Goal: Task Accomplishment & Management: Use online tool/utility

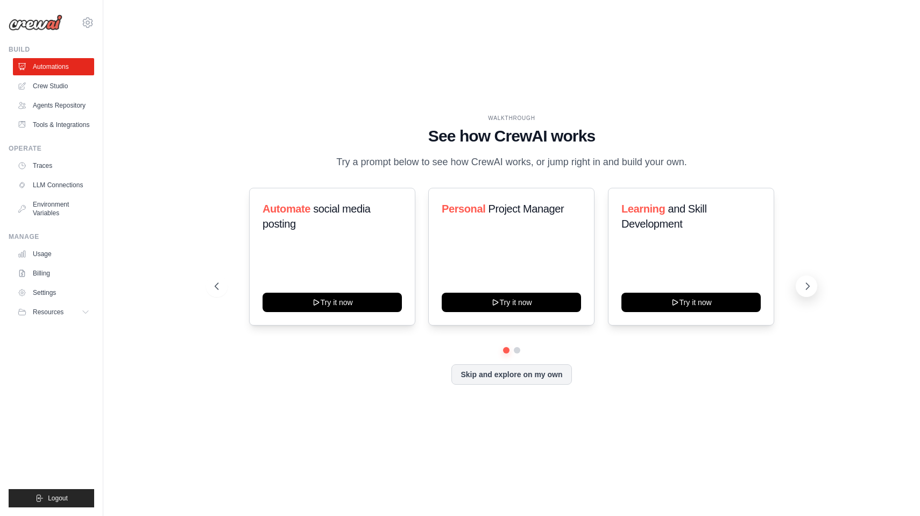
click at [806, 285] on icon at bounding box center [807, 286] width 11 height 11
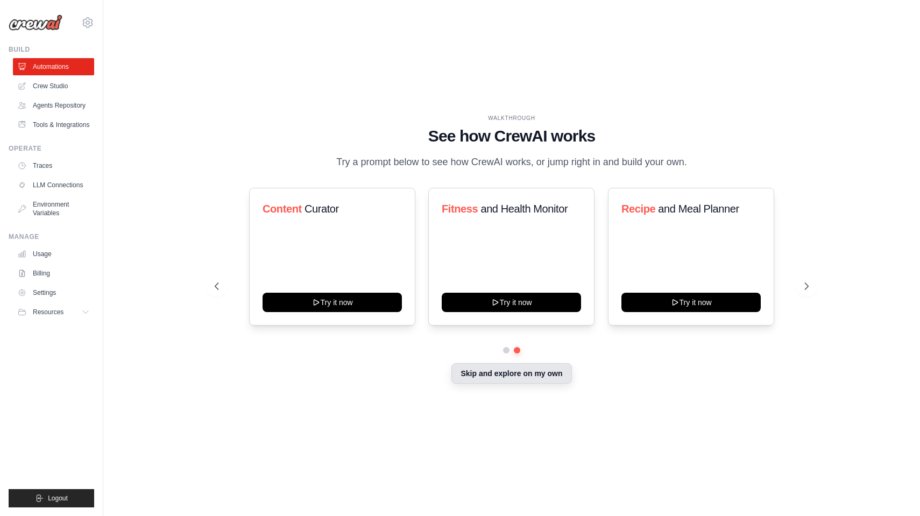
click at [522, 377] on button "Skip and explore on my own" at bounding box center [511, 373] width 120 height 20
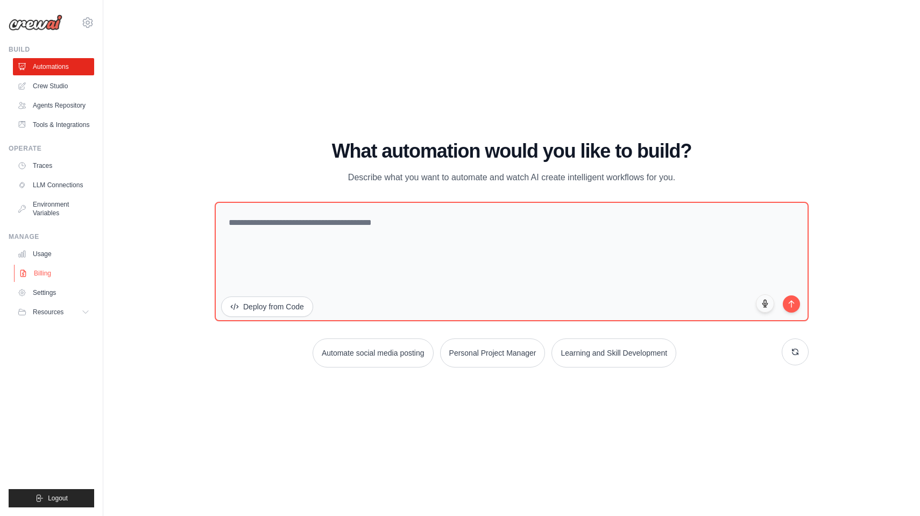
click at [44, 271] on link "Billing" at bounding box center [54, 273] width 81 height 17
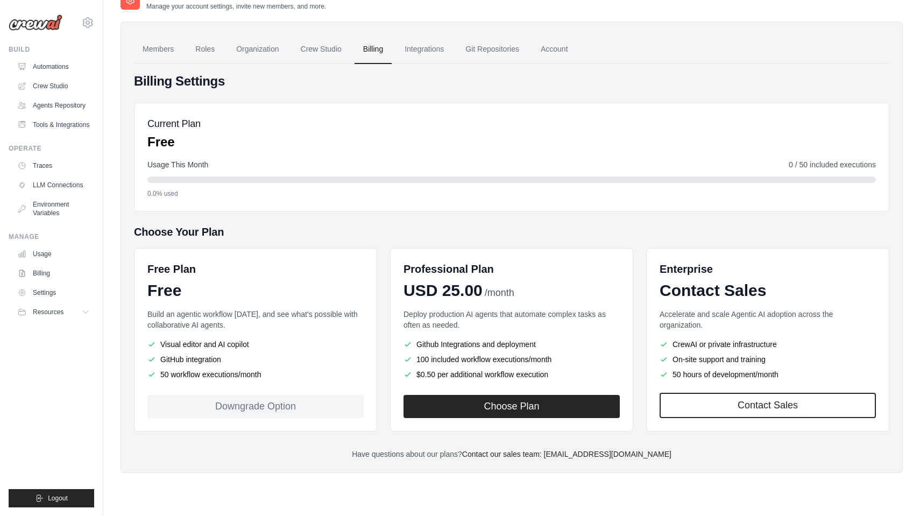
scroll to position [22, 0]
click at [262, 48] on link "Organization" at bounding box center [258, 49] width 60 height 29
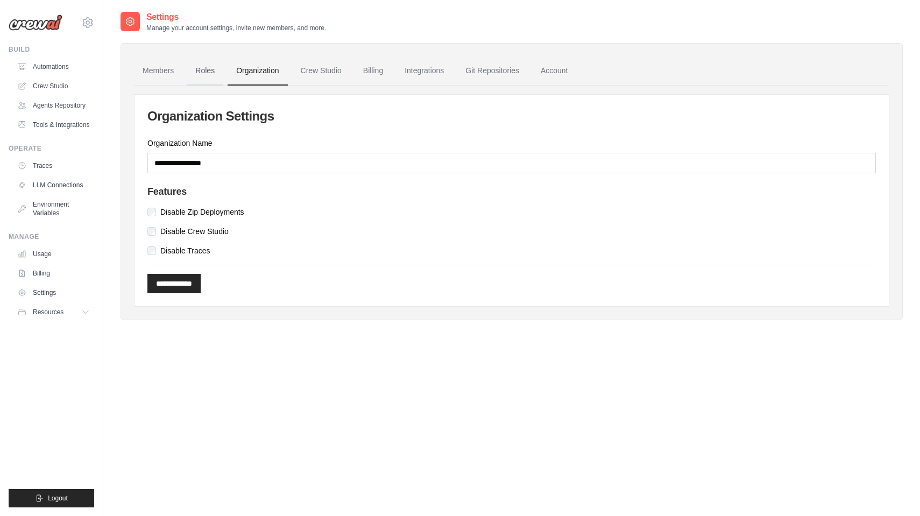
click at [202, 70] on link "Roles" at bounding box center [205, 70] width 37 height 29
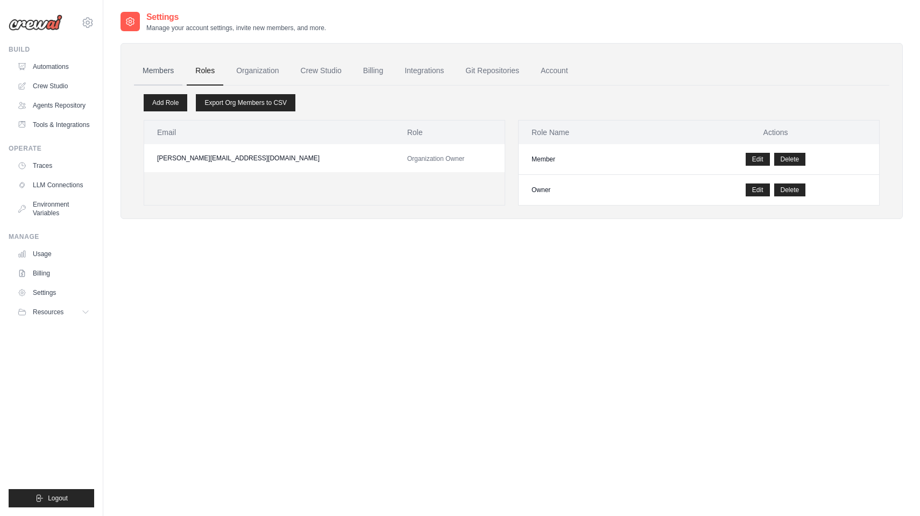
click at [166, 72] on link "Members" at bounding box center [158, 70] width 48 height 29
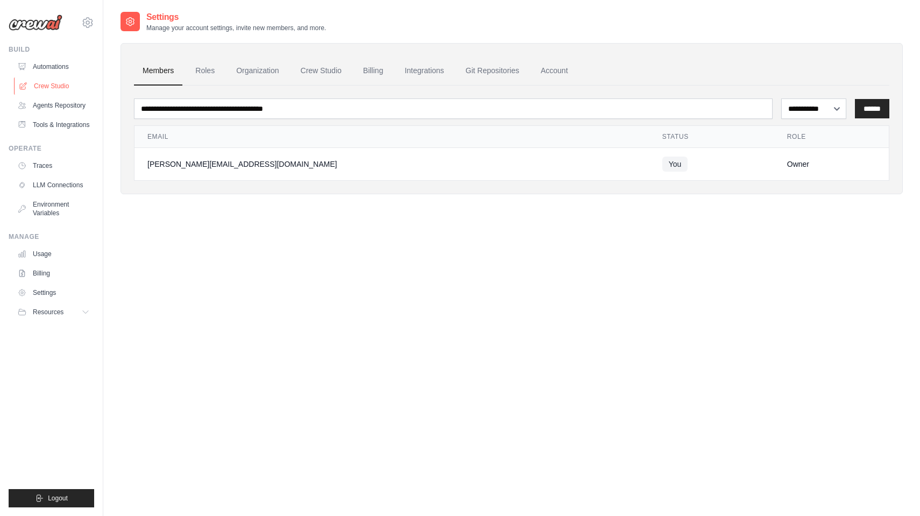
click at [61, 84] on link "Crew Studio" at bounding box center [54, 85] width 81 height 17
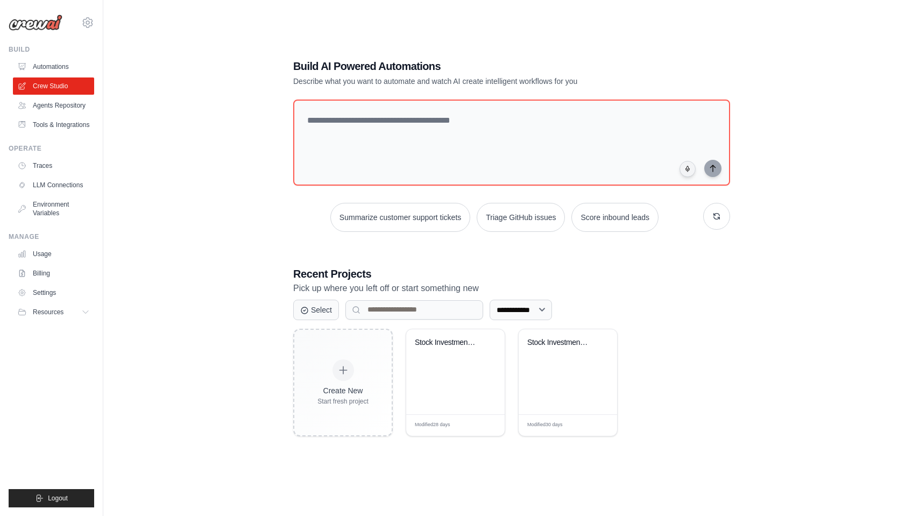
scroll to position [22, 0]
click at [457, 380] on div "Stock Investment Portfolio Team" at bounding box center [455, 371] width 98 height 85
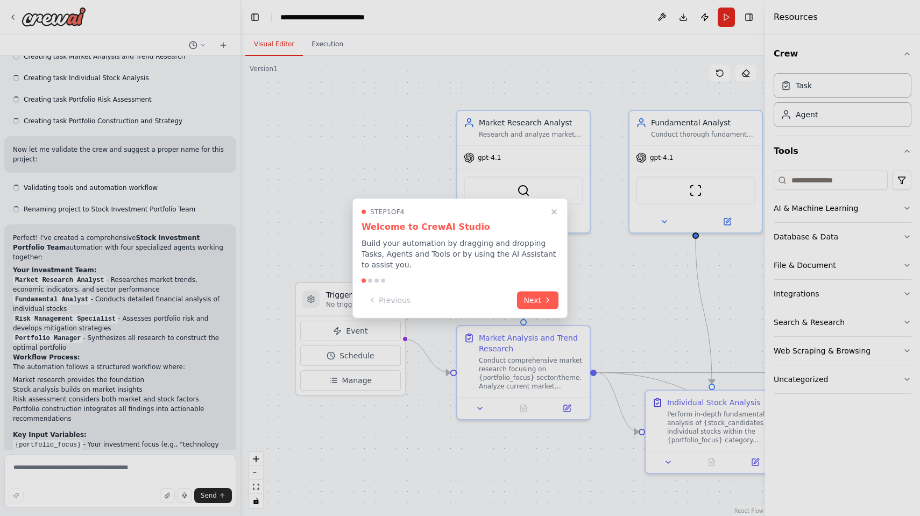
scroll to position [605, 0]
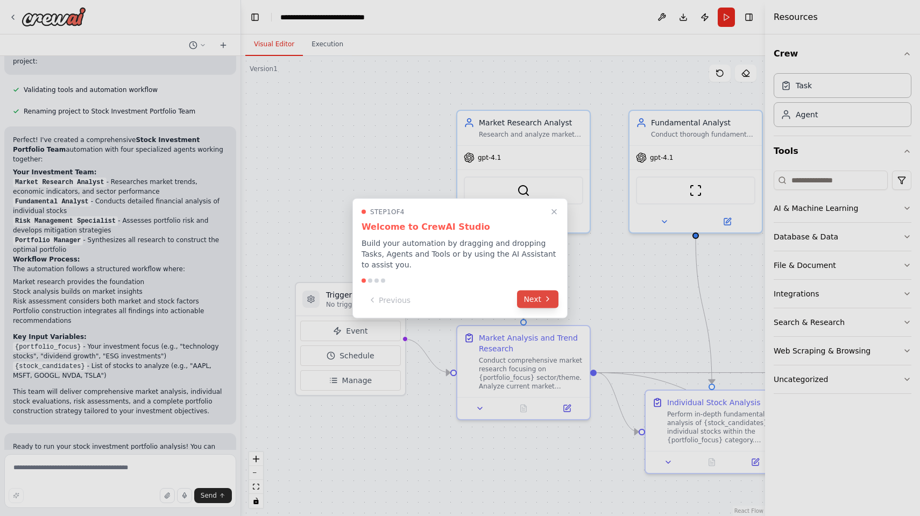
click at [542, 302] on button "Next" at bounding box center [537, 299] width 41 height 18
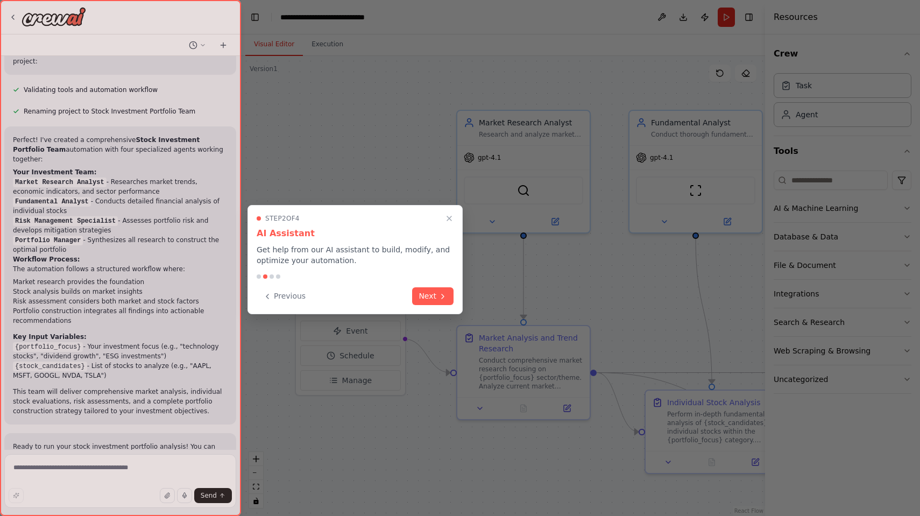
scroll to position [0, 0]
click at [436, 294] on button "Next" at bounding box center [432, 294] width 41 height 18
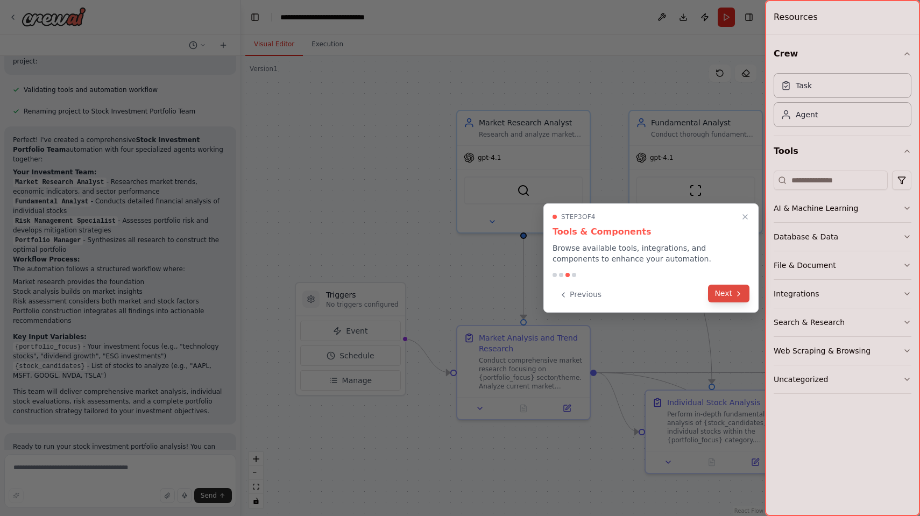
click at [732, 297] on button "Next" at bounding box center [728, 294] width 41 height 18
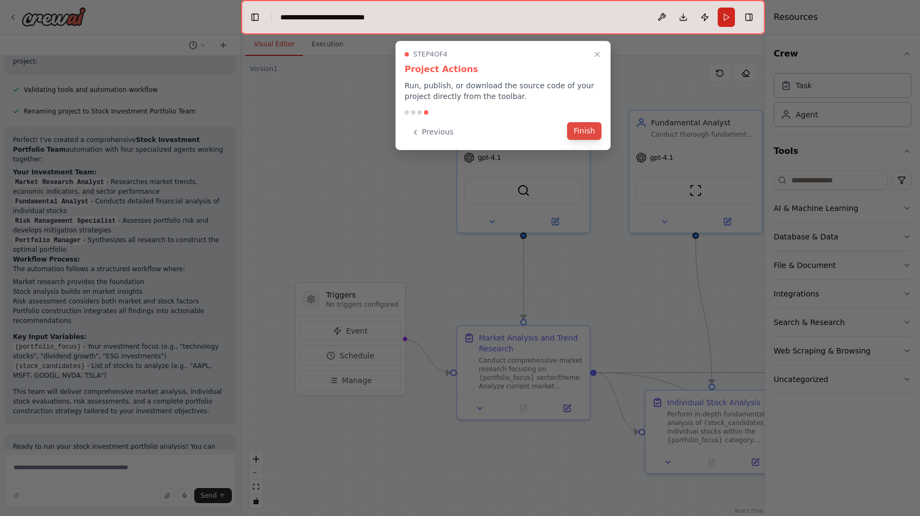
click at [589, 131] on button "Finish" at bounding box center [584, 131] width 34 height 18
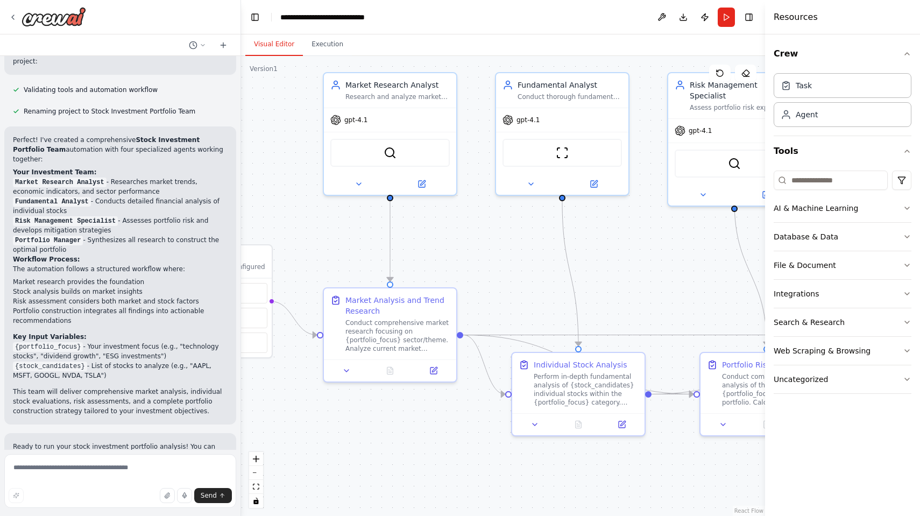
drag, startPoint x: 638, startPoint y: 275, endPoint x: 505, endPoint y: 237, distance: 138.6
click at [505, 237] on div ".deletable-edge-delete-btn { width: 20px; height: 20px; border: 0px solid #ffff…" at bounding box center [503, 286] width 524 height 460
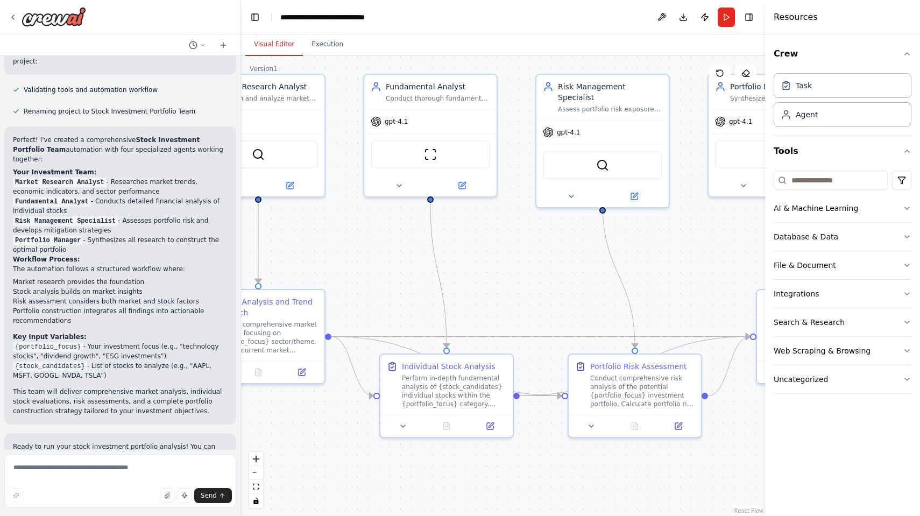
drag, startPoint x: 635, startPoint y: 258, endPoint x: 503, endPoint y: 259, distance: 131.8
click at [503, 259] on div ".deletable-edge-delete-btn { width: 20px; height: 20px; border: 0px solid #ffff…" at bounding box center [503, 286] width 524 height 460
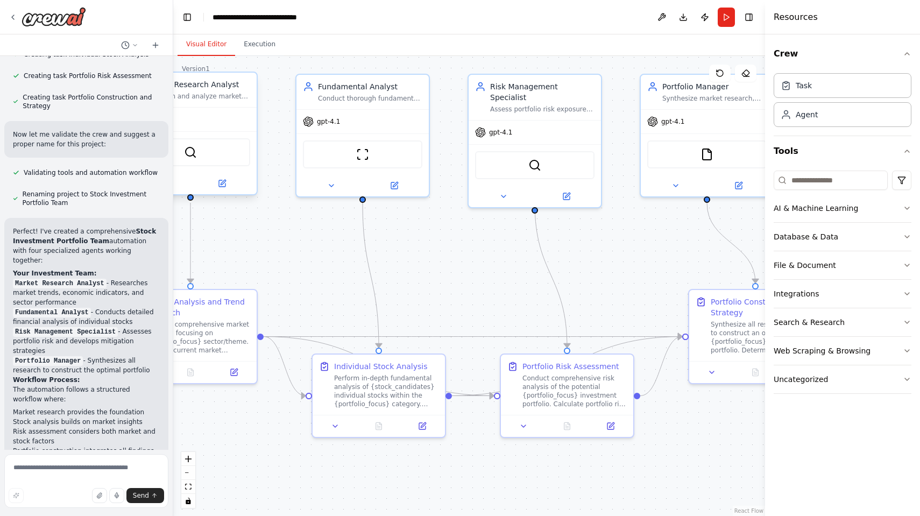
drag, startPoint x: 240, startPoint y: 142, endPoint x: 173, endPoint y: 143, distance: 66.7
click at [173, 143] on div "stock investment portfolio team ▶ Thought process I'll help you create a stock …" at bounding box center [460, 258] width 920 height 516
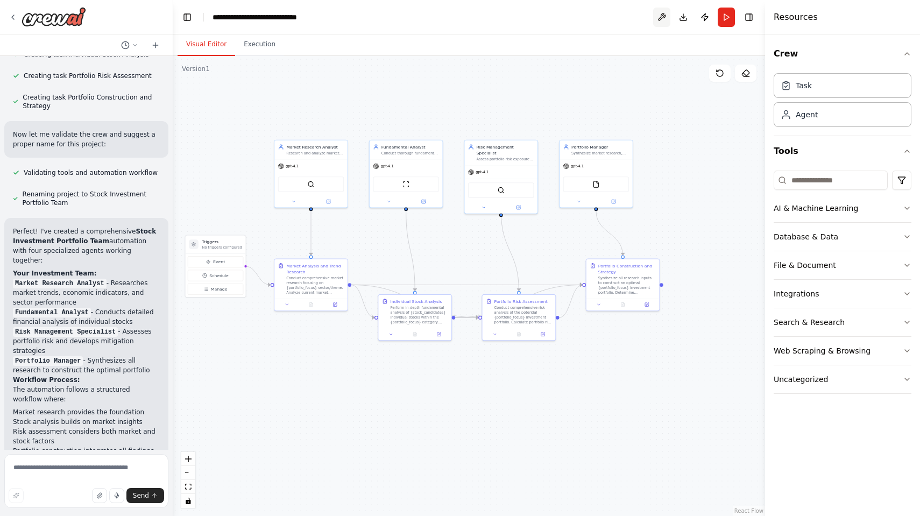
click at [661, 18] on button at bounding box center [661, 17] width 17 height 19
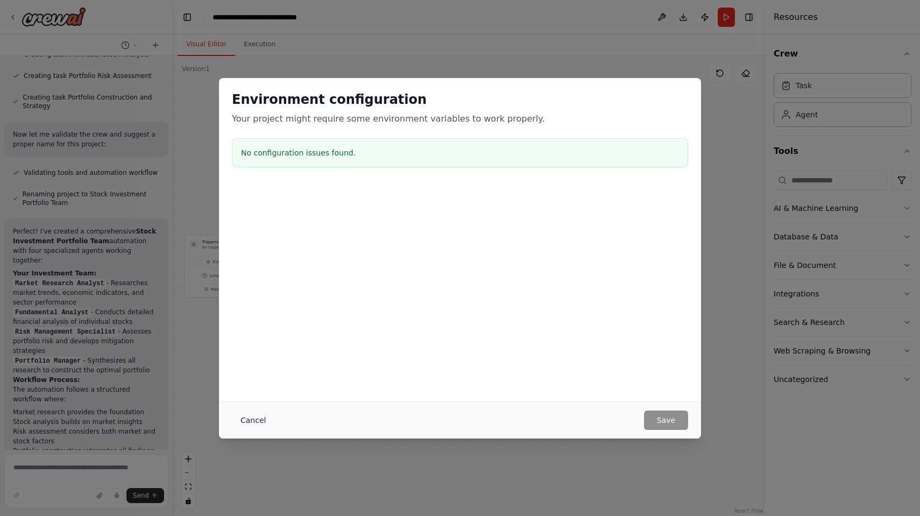
click at [258, 421] on button "Cancel" at bounding box center [253, 419] width 42 height 19
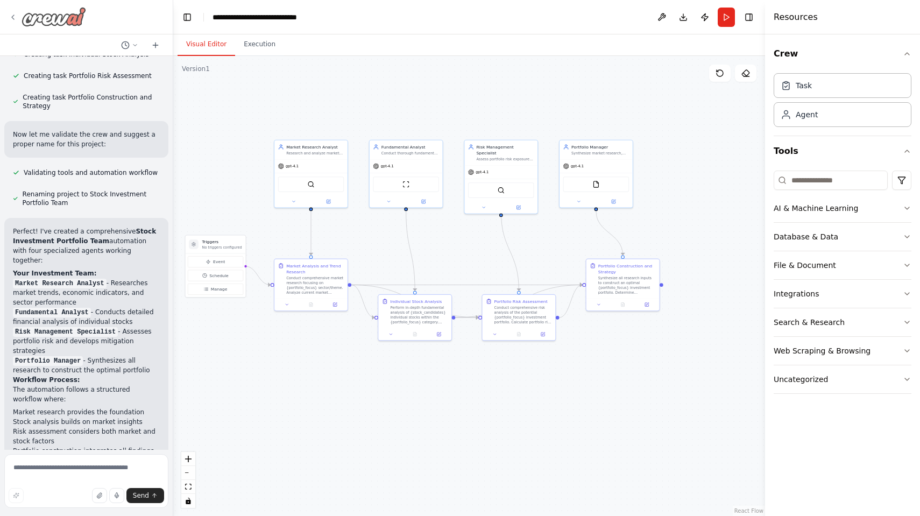
click at [14, 18] on icon at bounding box center [13, 17] width 9 height 9
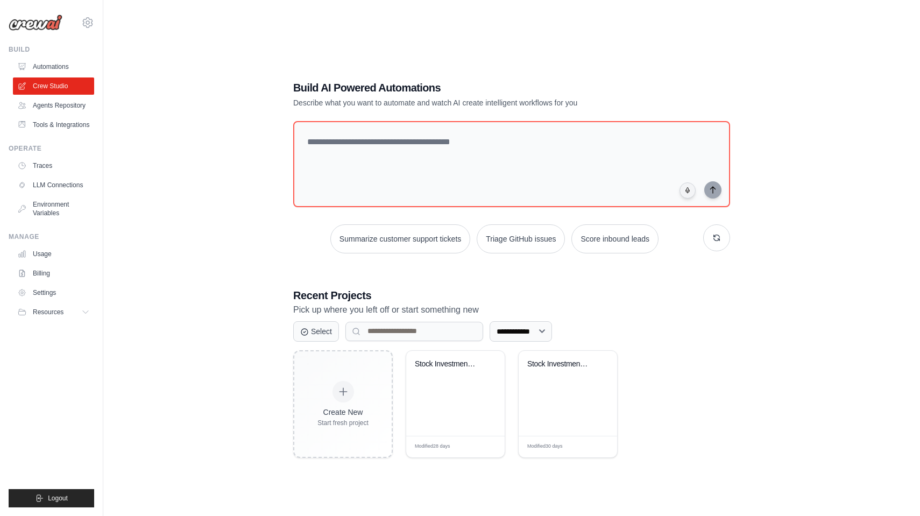
click at [86, 313] on icon at bounding box center [85, 312] width 5 height 3
click at [64, 330] on span "Documentation" at bounding box center [60, 330] width 44 height 9
click at [59, 125] on link "Tools & Integrations" at bounding box center [54, 124] width 81 height 17
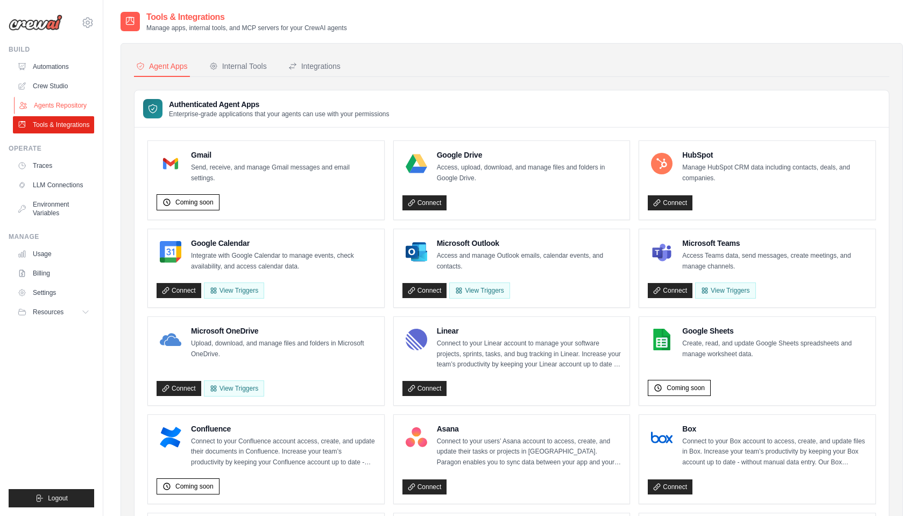
click at [63, 103] on link "Agents Repository" at bounding box center [54, 105] width 81 height 17
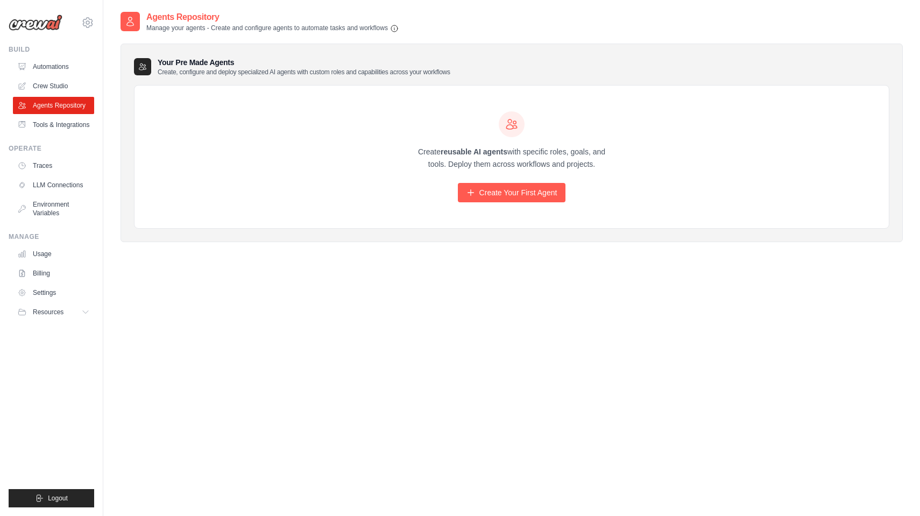
click at [39, 25] on img at bounding box center [36, 23] width 54 height 16
click at [89, 22] on icon at bounding box center [87, 22] width 3 height 3
click at [117, 68] on span "Settings" at bounding box center [133, 66] width 85 height 11
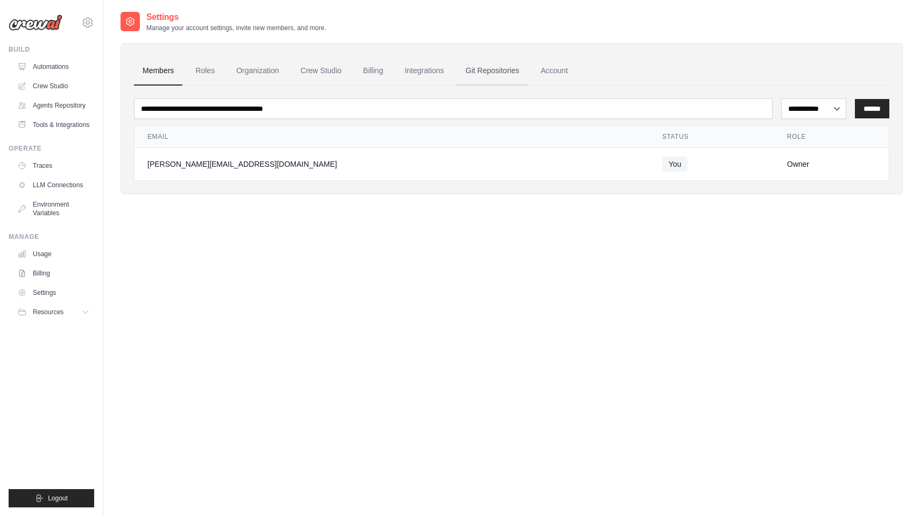
click at [476, 69] on link "Git Repositories" at bounding box center [492, 70] width 71 height 29
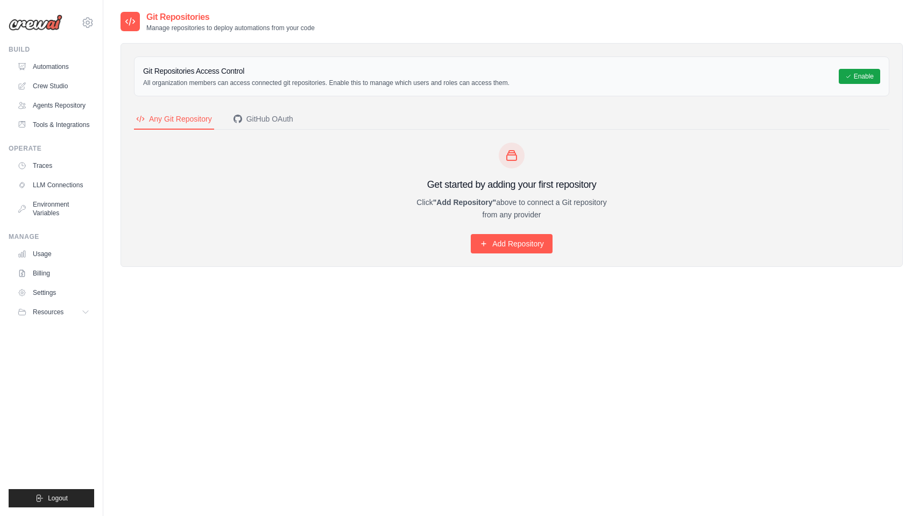
click at [56, 86] on link "Crew Studio" at bounding box center [53, 85] width 81 height 17
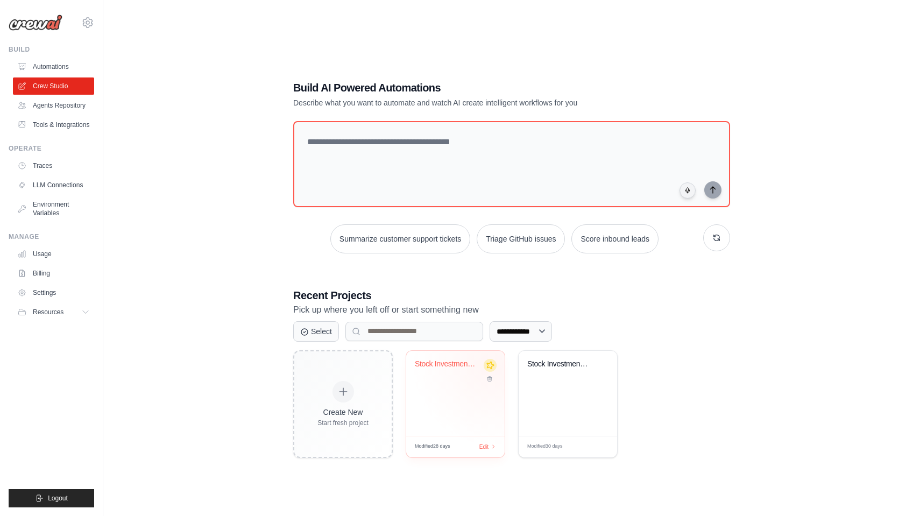
click at [492, 365] on icon at bounding box center [490, 364] width 11 height 11
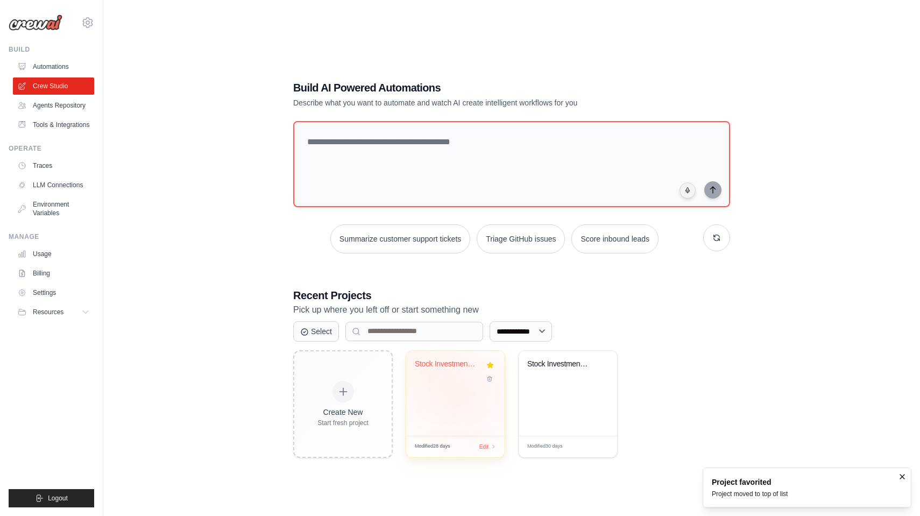
click at [464, 394] on div "Stock Investment Portfolio Team" at bounding box center [455, 393] width 98 height 85
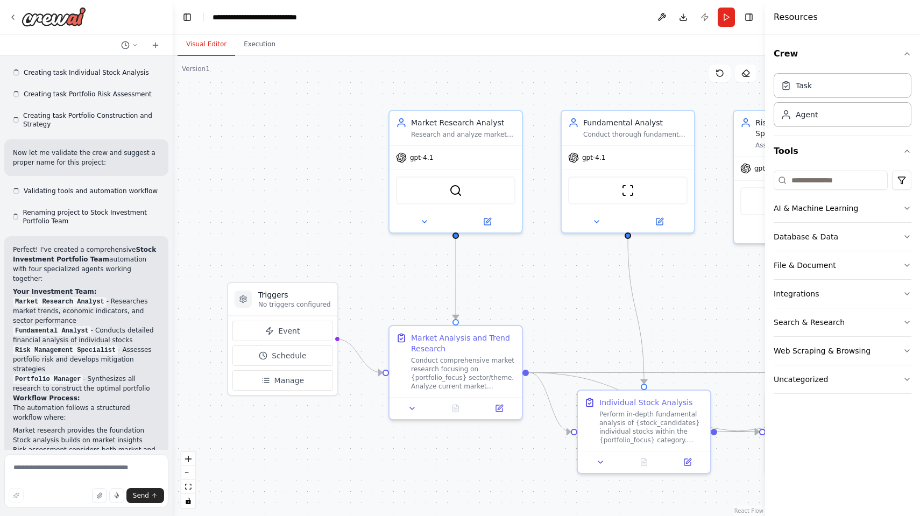
scroll to position [803, 0]
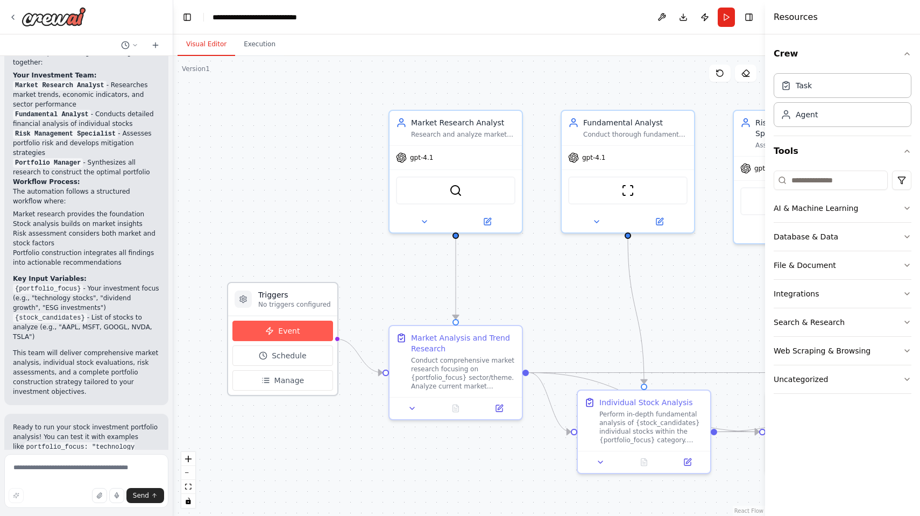
click at [295, 331] on span "Event" at bounding box center [289, 330] width 22 height 11
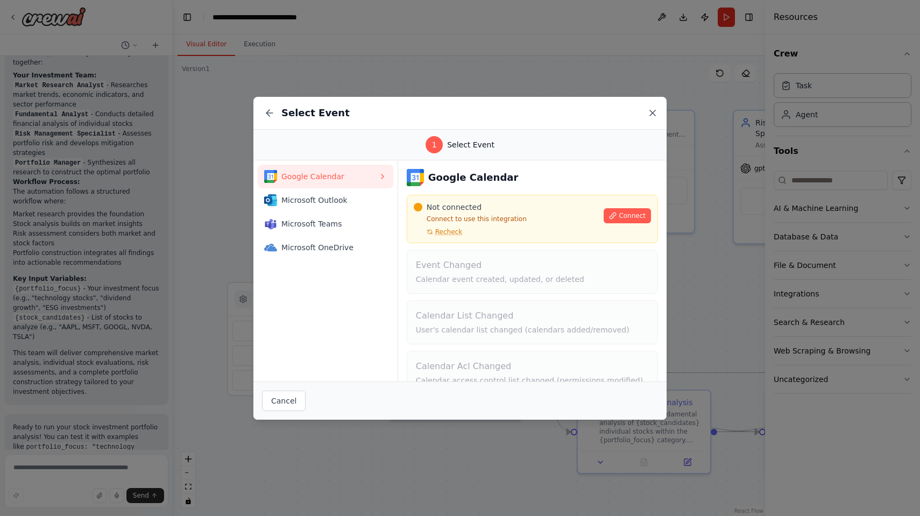
click at [653, 115] on icon at bounding box center [652, 113] width 11 height 11
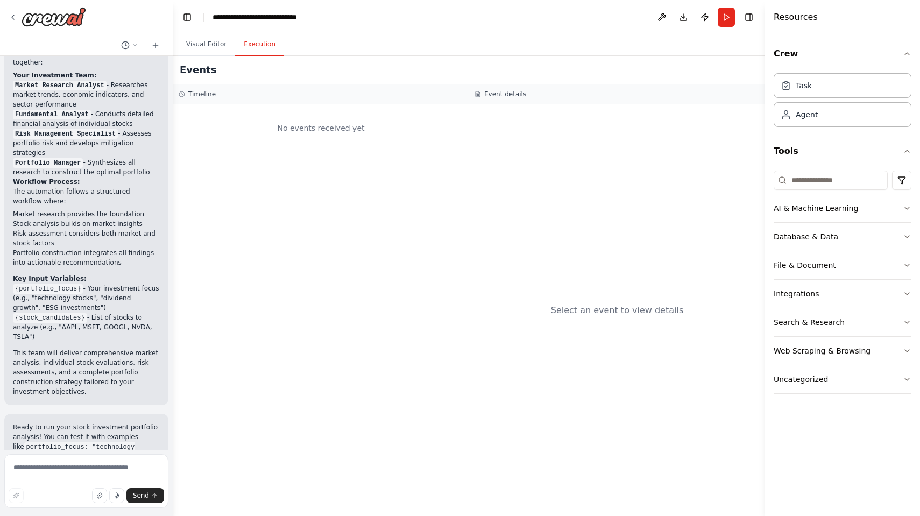
click at [261, 47] on button "Execution" at bounding box center [259, 44] width 49 height 23
click at [208, 44] on button "Visual Editor" at bounding box center [207, 44] width 58 height 23
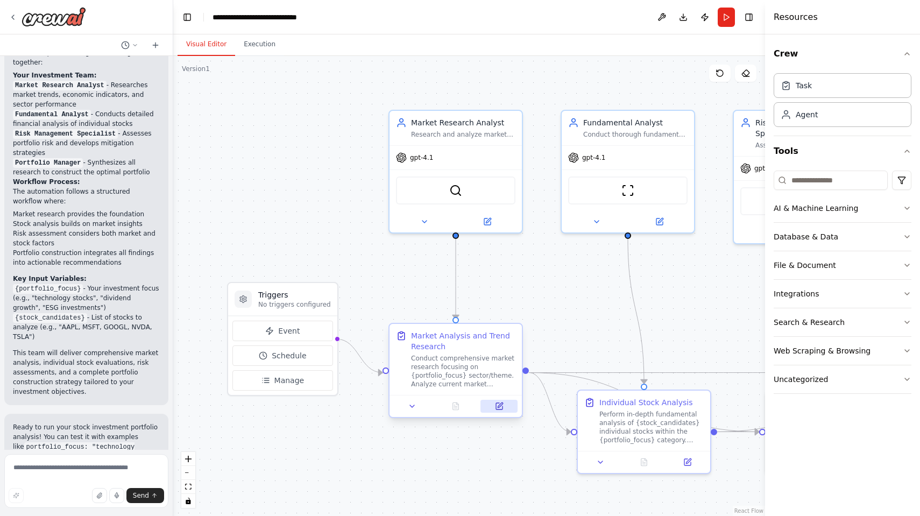
click at [498, 406] on icon at bounding box center [500, 404] width 5 height 5
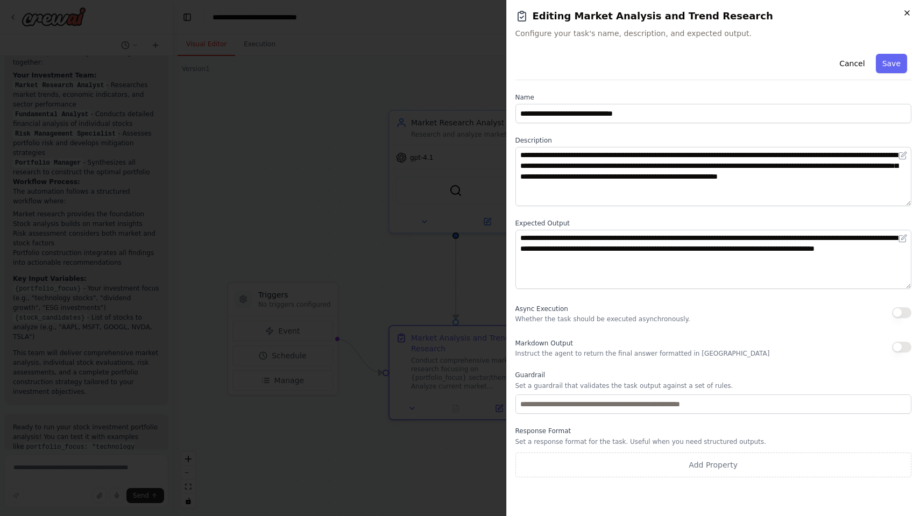
click at [909, 12] on icon "button" at bounding box center [907, 13] width 9 height 9
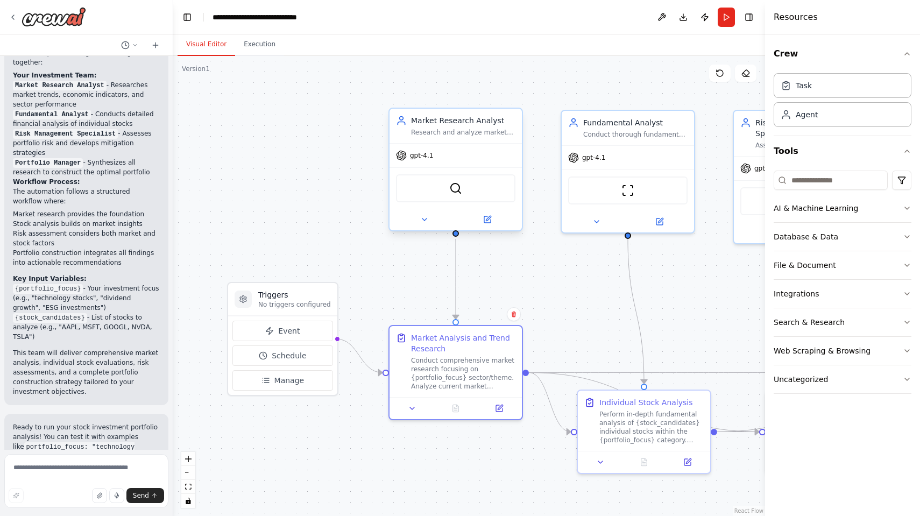
click at [476, 126] on div "Market Research Analyst Research and analyze market trends, economic indicators…" at bounding box center [463, 126] width 104 height 22
click at [488, 221] on icon at bounding box center [487, 219] width 6 height 6
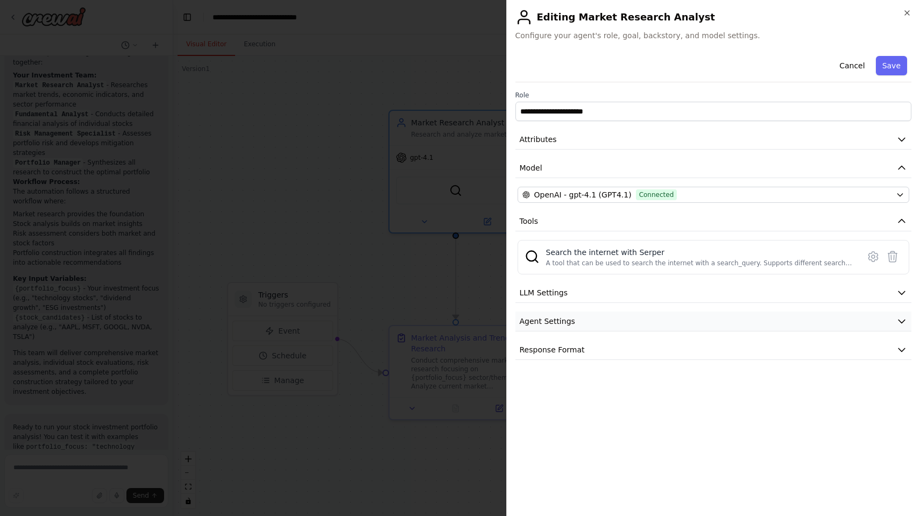
click at [594, 320] on button "Agent Settings" at bounding box center [713, 321] width 396 height 20
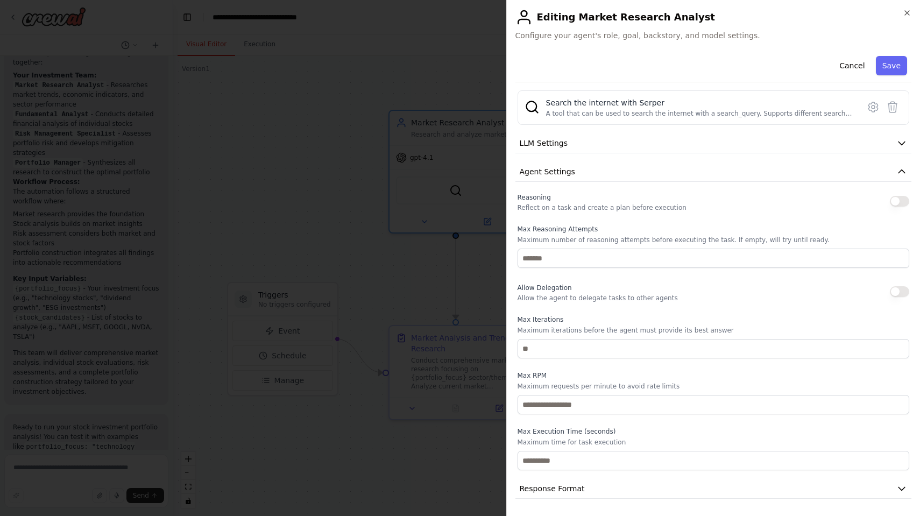
scroll to position [0, 0]
click at [908, 13] on icon "button" at bounding box center [907, 13] width 4 height 4
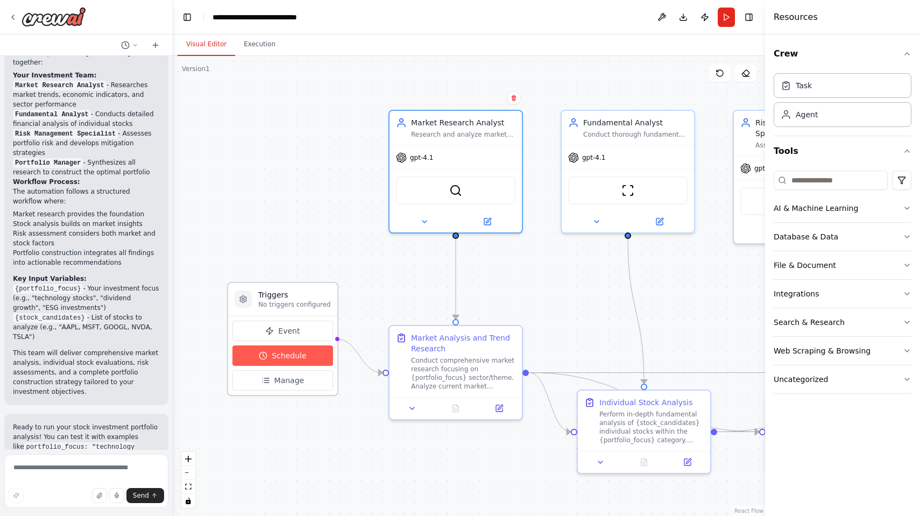
click at [294, 356] on span "Schedule" at bounding box center [289, 355] width 34 height 11
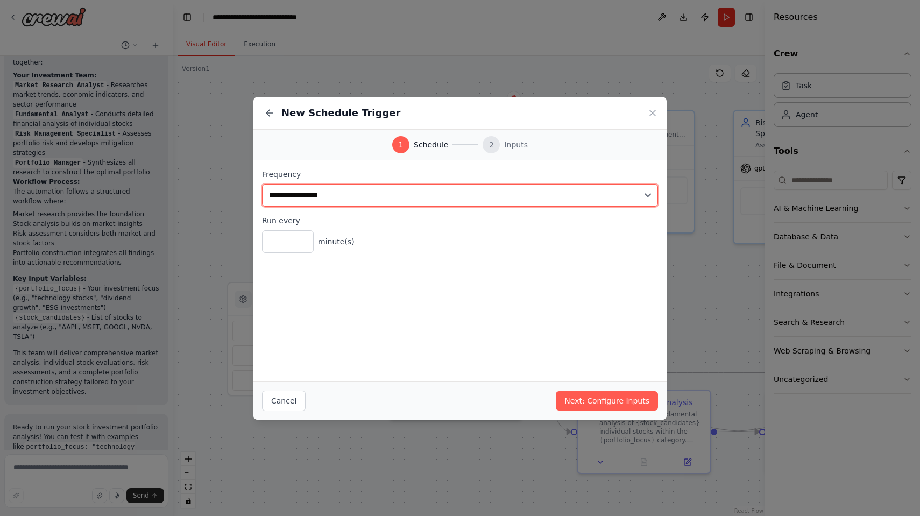
select select "*****"
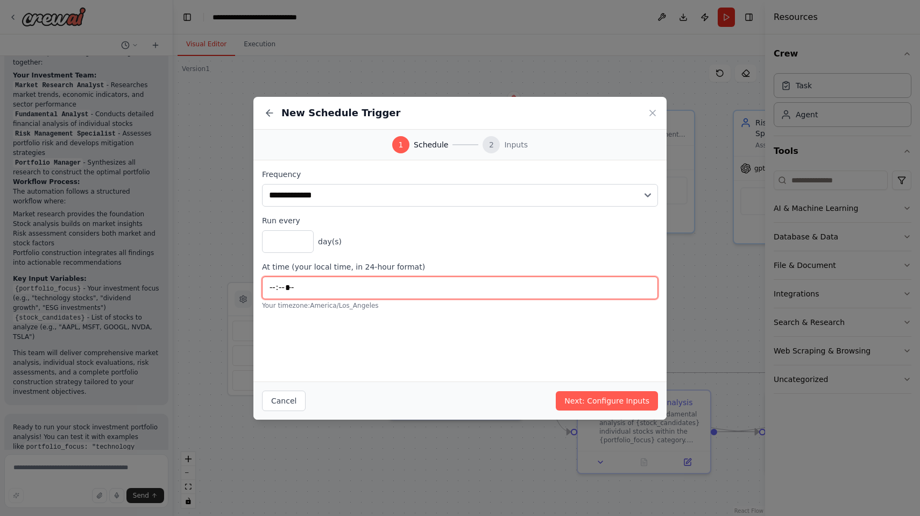
click at [301, 286] on input "*****" at bounding box center [460, 288] width 396 height 23
type input "*****"
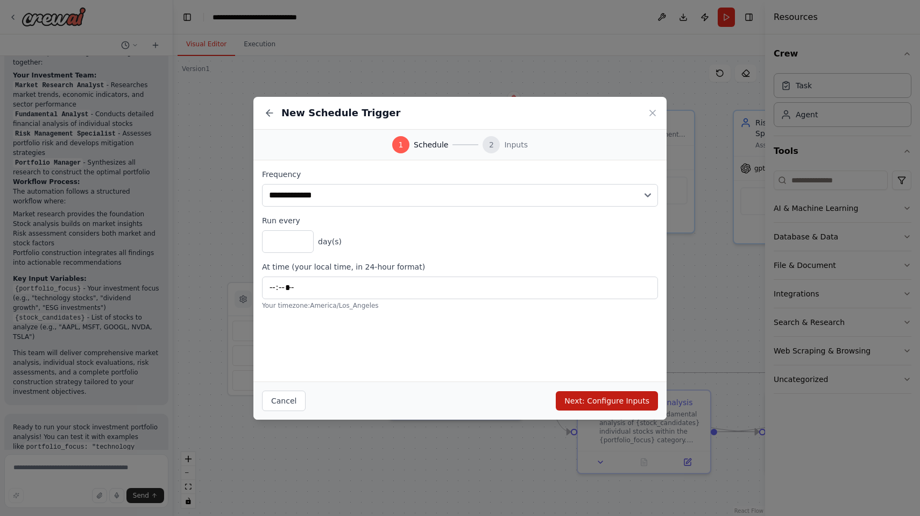
click at [615, 397] on button "Next: Configure Inputs" at bounding box center [607, 400] width 102 height 19
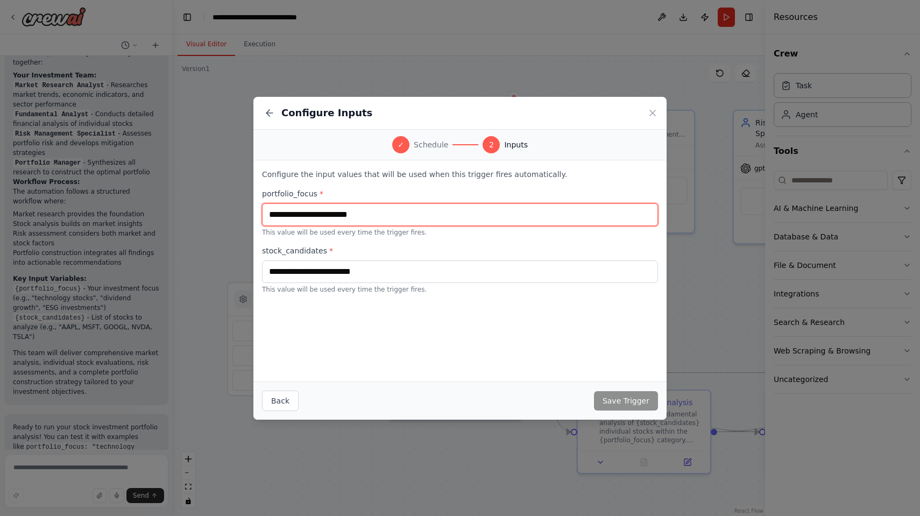
click at [365, 213] on input "text" at bounding box center [460, 214] width 396 height 23
drag, startPoint x: 369, startPoint y: 215, endPoint x: 264, endPoint y: 217, distance: 104.9
click at [264, 217] on input "text" at bounding box center [460, 214] width 396 height 23
click at [297, 215] on input "text" at bounding box center [460, 214] width 396 height 23
drag, startPoint x: 271, startPoint y: 215, endPoint x: 419, endPoint y: 216, distance: 147.4
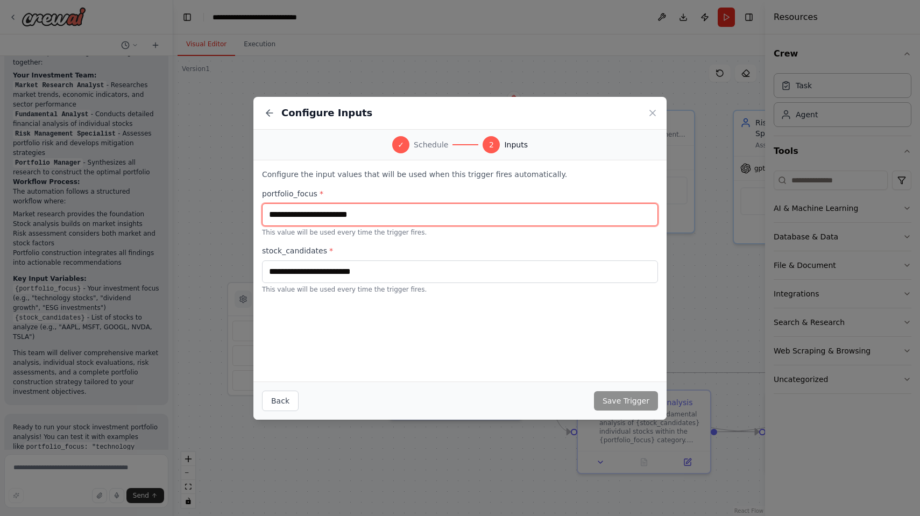
click at [419, 216] on input "text" at bounding box center [460, 214] width 396 height 23
click at [388, 215] on input "text" at bounding box center [460, 214] width 396 height 23
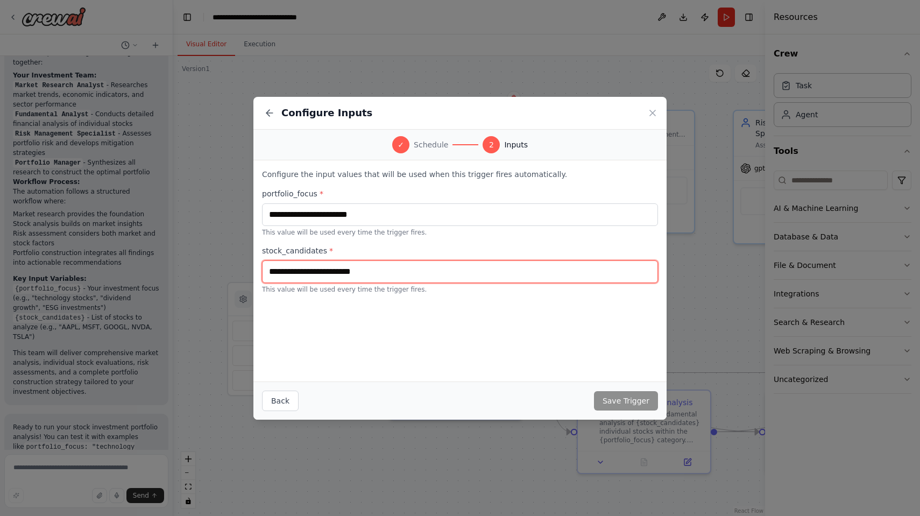
click at [379, 271] on input "text" at bounding box center [460, 271] width 396 height 23
click at [413, 274] on input "text" at bounding box center [460, 271] width 396 height 23
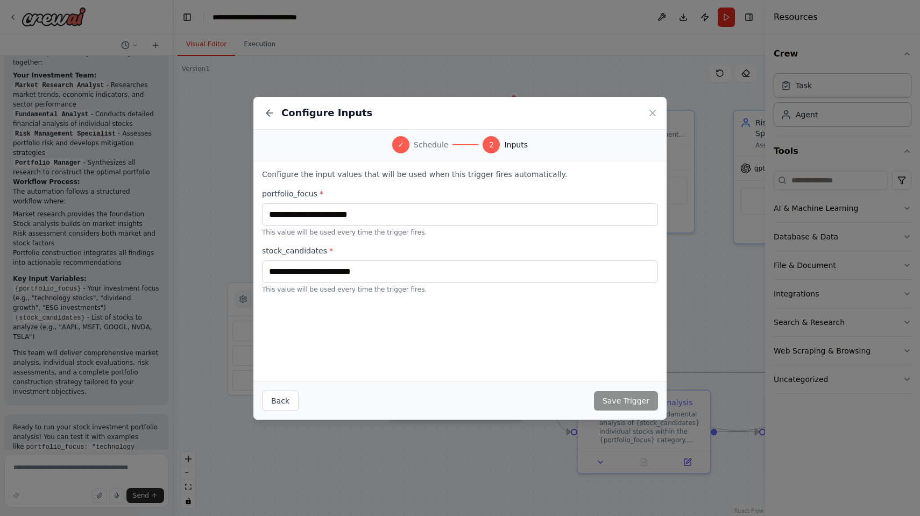
click at [394, 292] on p "This value will be used every time the trigger fires." at bounding box center [460, 289] width 396 height 9
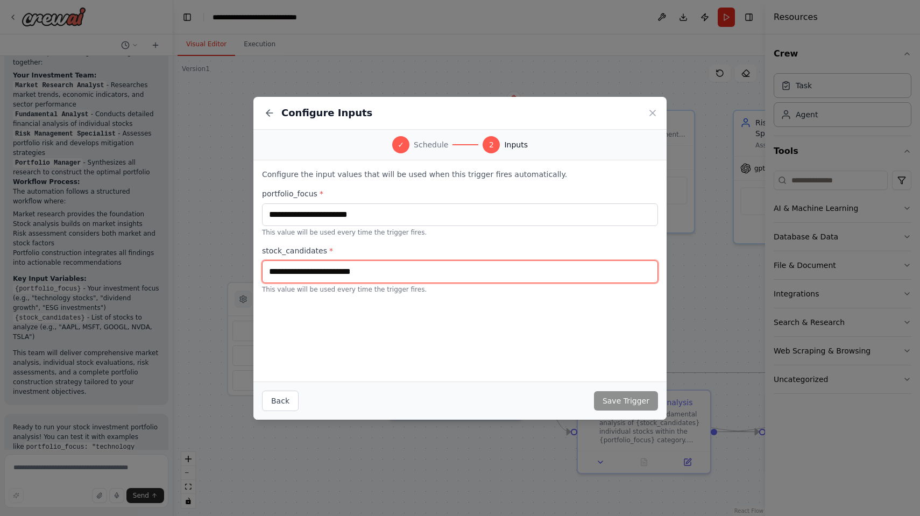
click at [405, 275] on input "text" at bounding box center [460, 271] width 396 height 23
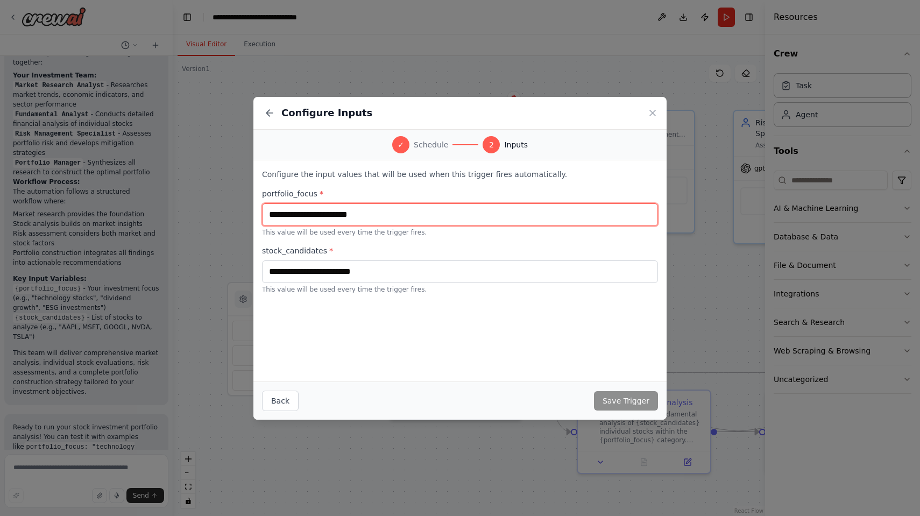
click at [406, 220] on input "text" at bounding box center [460, 214] width 396 height 23
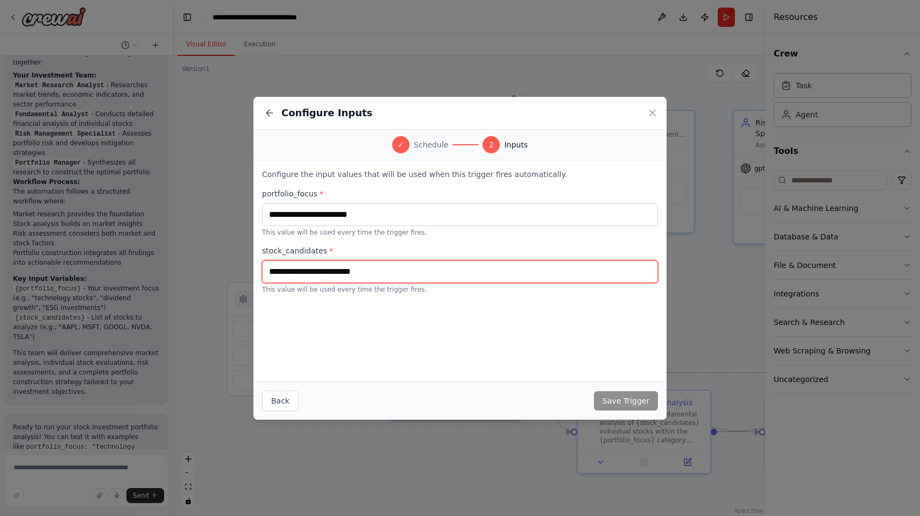
click at [408, 270] on input "text" at bounding box center [460, 271] width 396 height 23
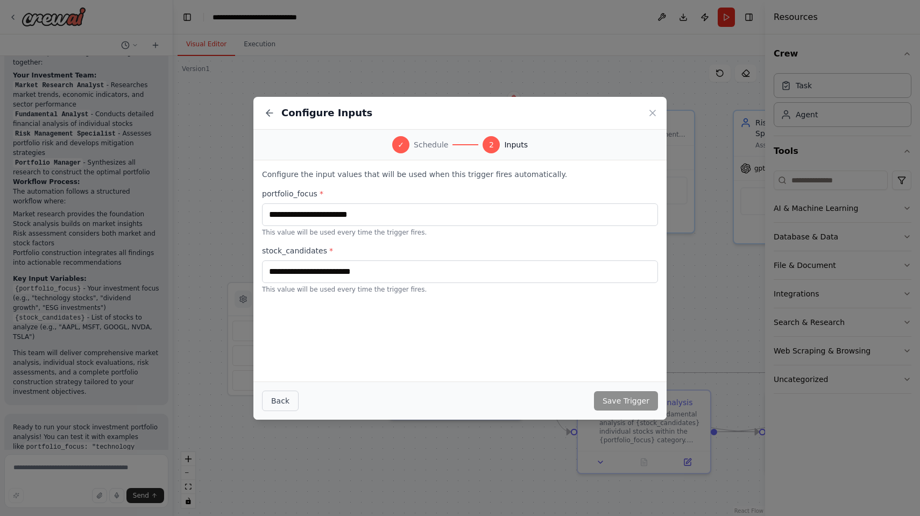
click at [273, 400] on button "Back" at bounding box center [280, 401] width 37 height 20
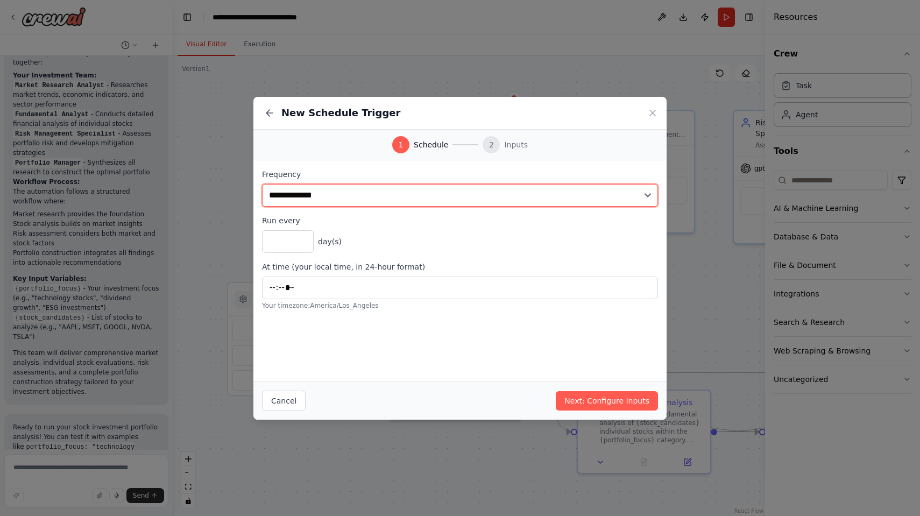
select select "*******"
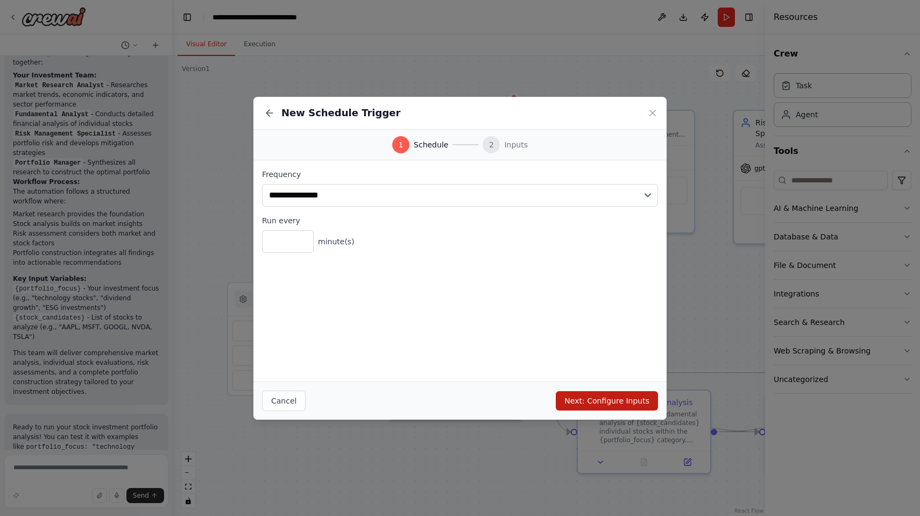
click at [631, 398] on button "Next: Configure Inputs" at bounding box center [607, 400] width 102 height 19
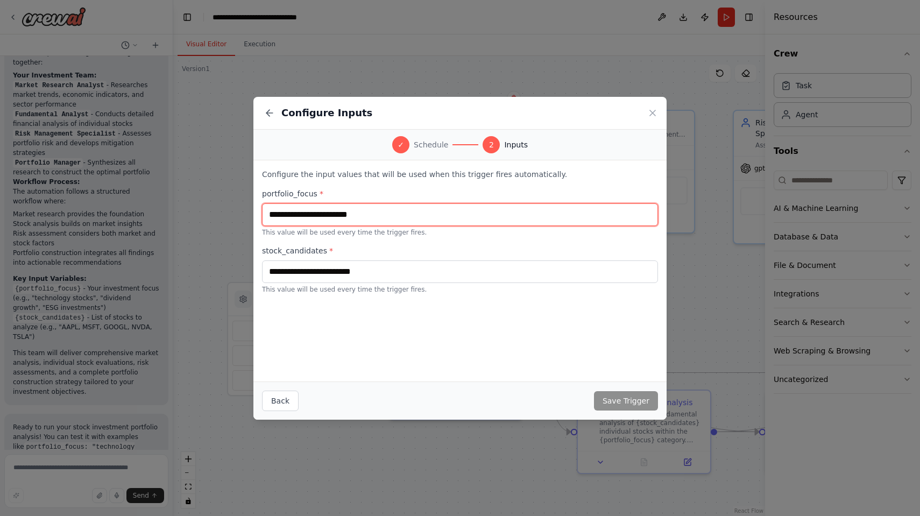
click at [361, 221] on input "text" at bounding box center [460, 214] width 396 height 23
type input "**********"
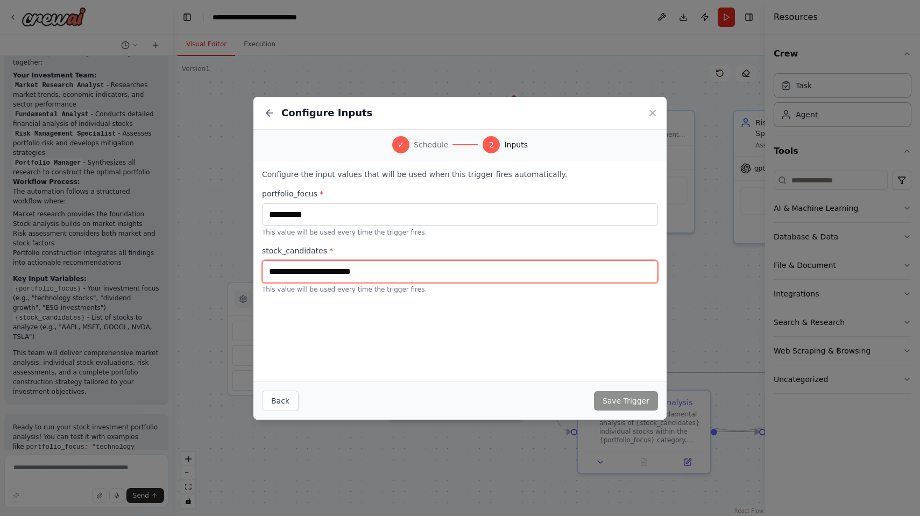
click at [358, 274] on input "text" at bounding box center [460, 271] width 396 height 23
type input "****"
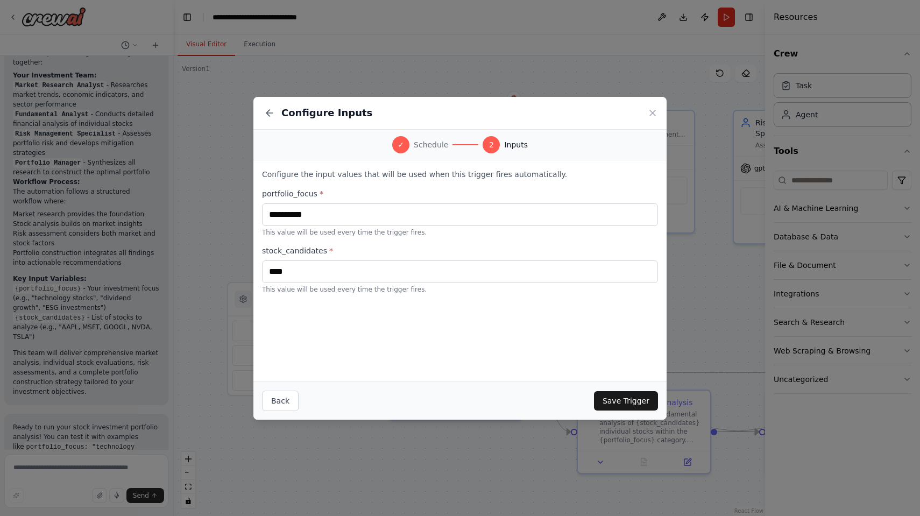
click at [636, 399] on button "Save Trigger" at bounding box center [626, 400] width 64 height 19
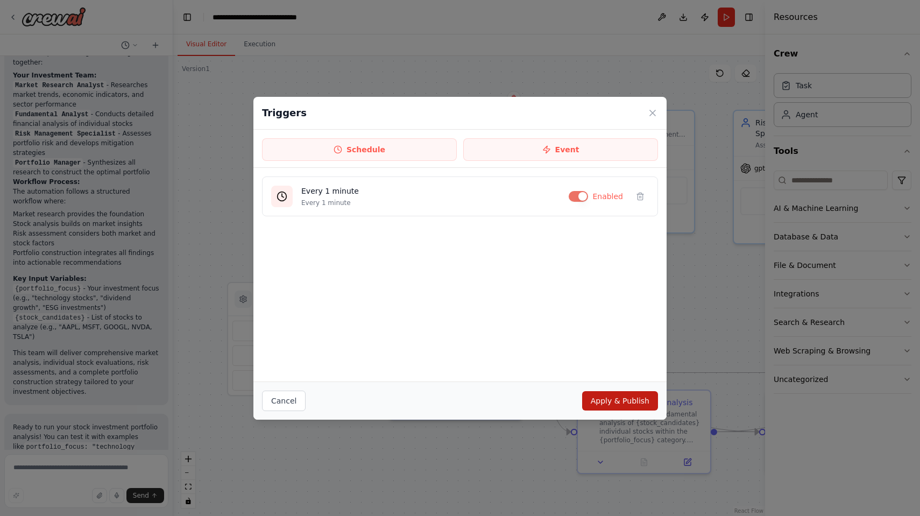
click at [628, 405] on button "Apply & Publish" at bounding box center [620, 400] width 76 height 19
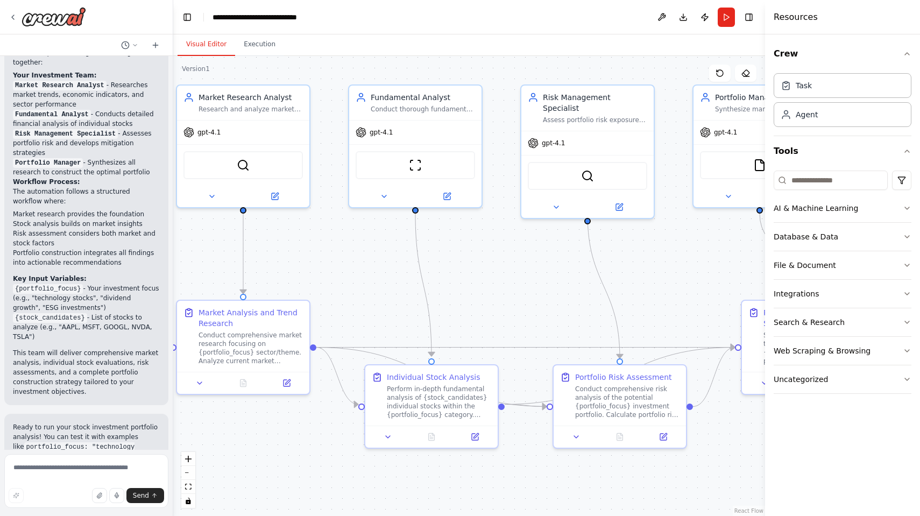
drag, startPoint x: 670, startPoint y: 308, endPoint x: 450, endPoint y: 282, distance: 221.5
click at [450, 282] on div ".deletable-edge-delete-btn { width: 20px; height: 20px; border: 0px solid #ffff…" at bounding box center [469, 286] width 592 height 460
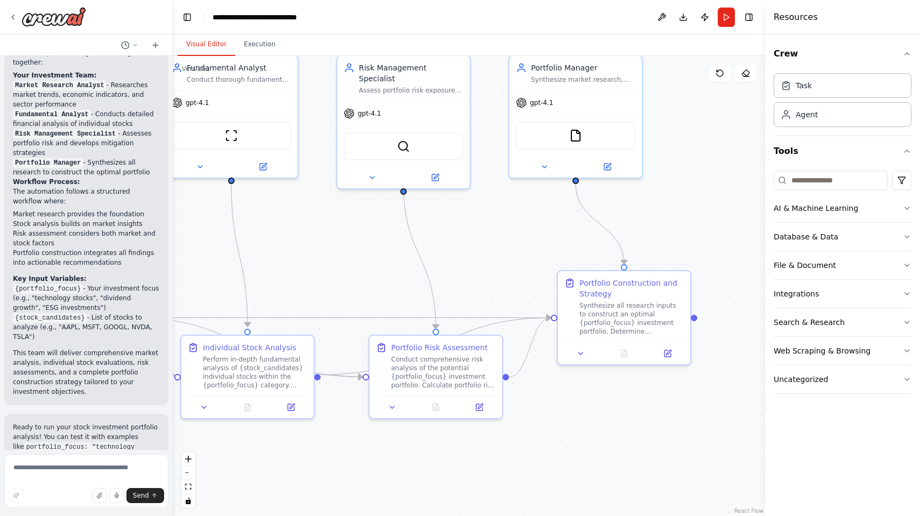
drag, startPoint x: 635, startPoint y: 301, endPoint x: 459, endPoint y: 272, distance: 178.9
click at [459, 272] on div ".deletable-edge-delete-btn { width: 20px; height: 20px; border: 0px solid #ffff…" at bounding box center [469, 286] width 592 height 460
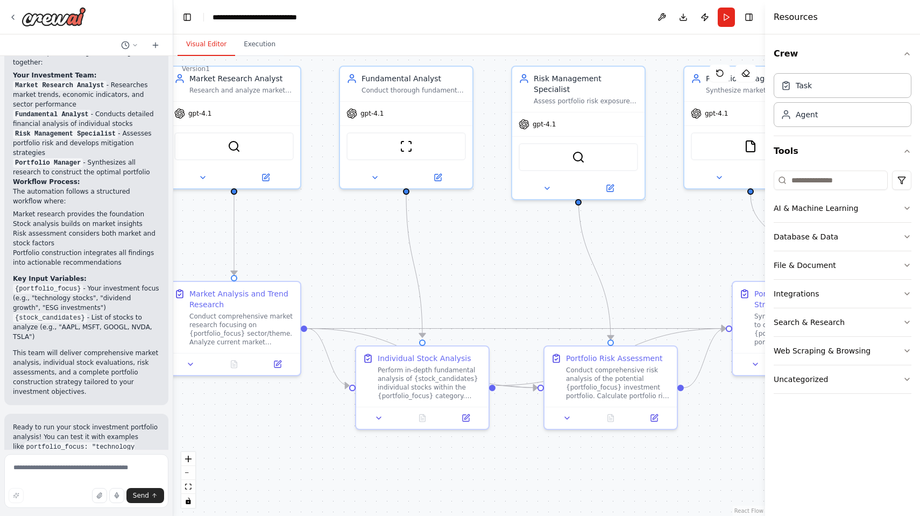
drag, startPoint x: 459, startPoint y: 272, endPoint x: 661, endPoint y: 293, distance: 203.4
click at [659, 292] on div ".deletable-edge-delete-btn { width: 20px; height: 20px; border: 0px solid #ffff…" at bounding box center [469, 286] width 592 height 460
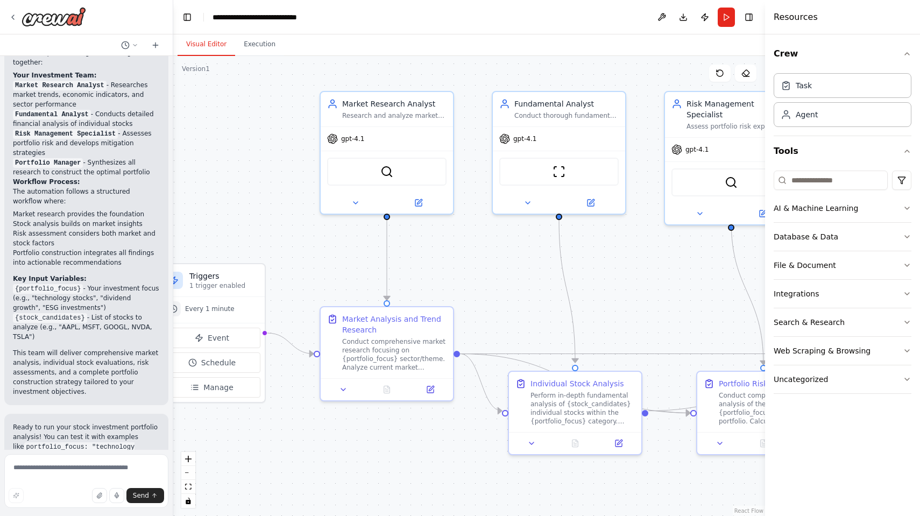
drag, startPoint x: 520, startPoint y: 287, endPoint x: 680, endPoint y: 302, distance: 160.5
click at [679, 302] on div ".deletable-edge-delete-btn { width: 20px; height: 20px; border: 0px solid #ffff…" at bounding box center [469, 286] width 592 height 460
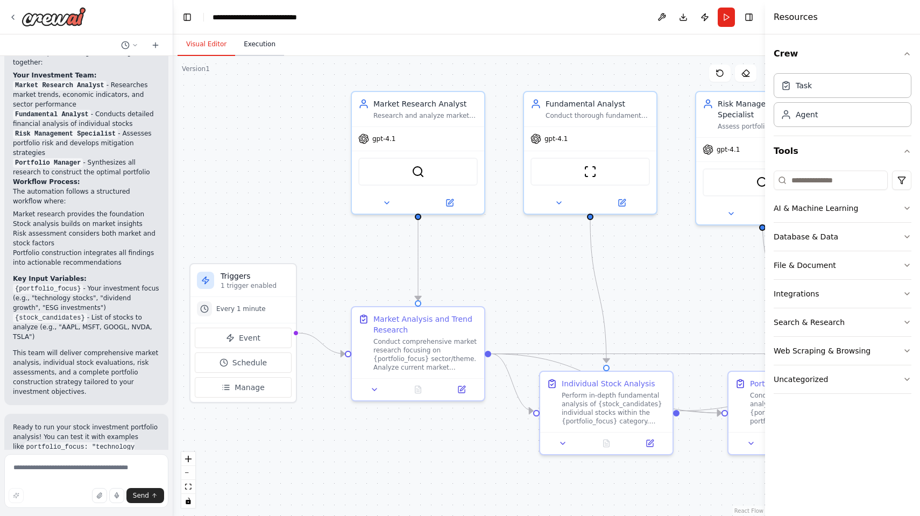
click at [259, 41] on button "Execution" at bounding box center [259, 44] width 49 height 23
